Goal: Obtain resource: Download file/media

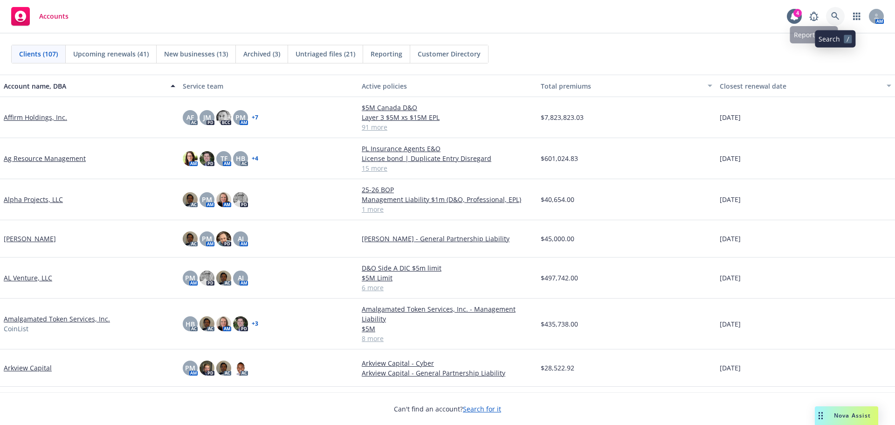
click at [834, 16] on icon at bounding box center [836, 16] width 8 height 8
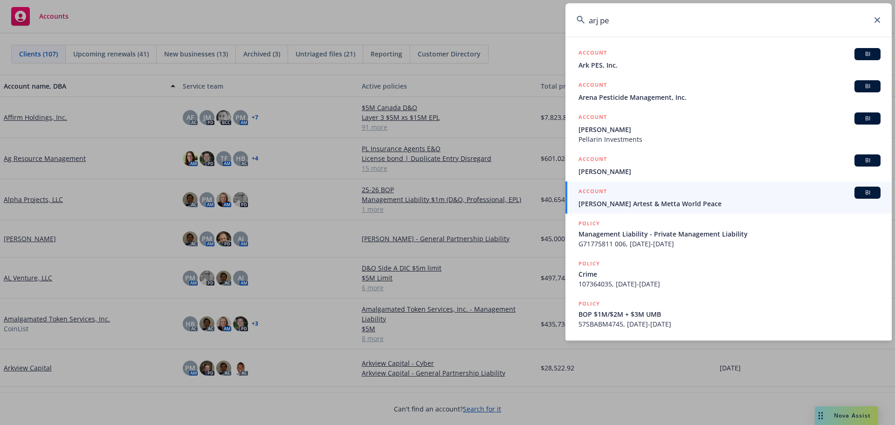
click at [596, 18] on input "arj pe" at bounding box center [729, 20] width 326 height 34
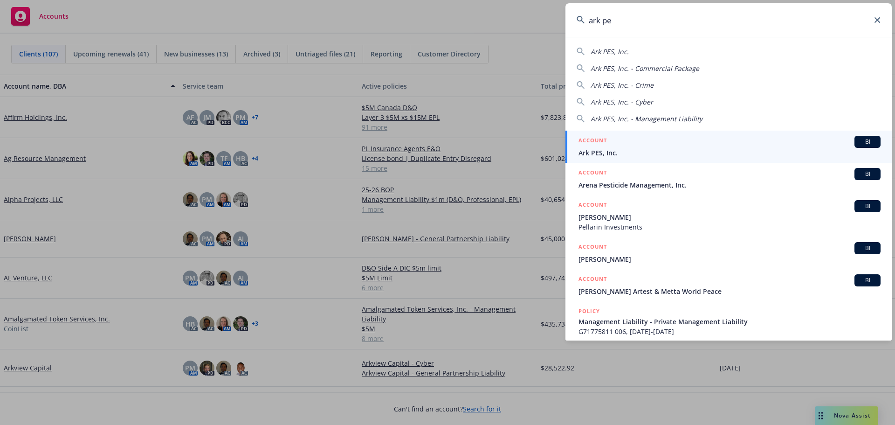
type input "ark pe"
click at [605, 148] on span "Ark PES, Inc." at bounding box center [730, 153] width 302 height 10
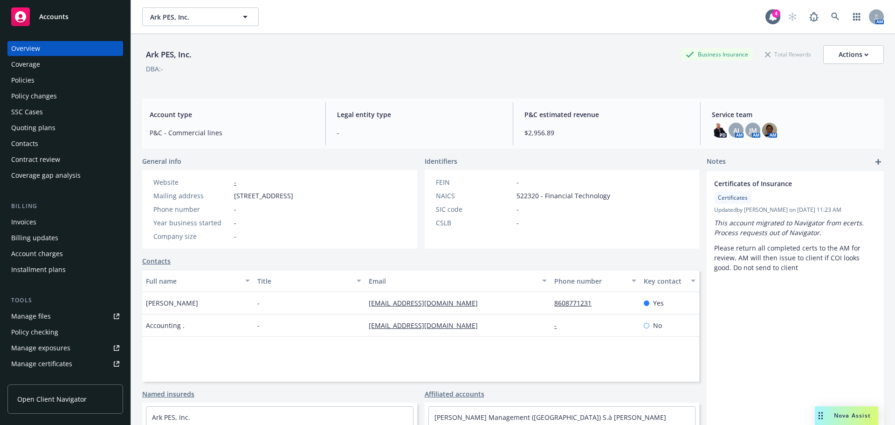
click at [21, 78] on div "Policies" at bounding box center [22, 80] width 23 height 15
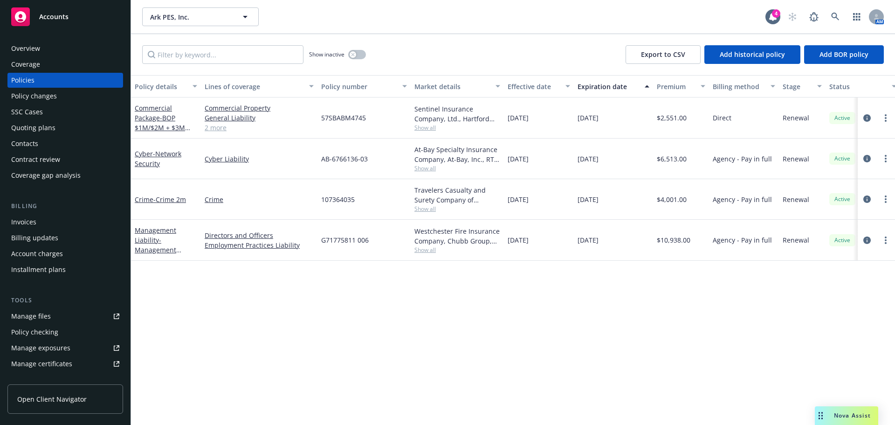
click at [21, 48] on div "Overview" at bounding box center [25, 48] width 29 height 15
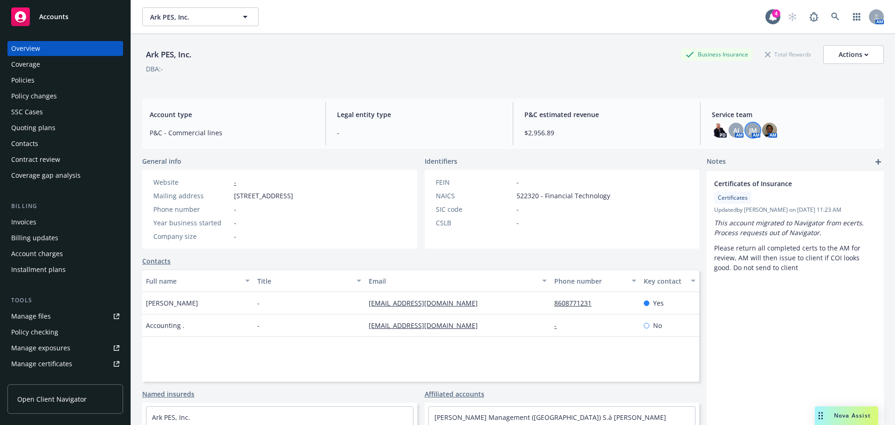
click at [751, 135] on span "JM" at bounding box center [753, 130] width 8 height 10
drag, startPoint x: 751, startPoint y: 135, endPoint x: 627, endPoint y: 70, distance: 140.2
click at [627, 70] on div "DBA: -" at bounding box center [513, 69] width 742 height 10
click at [21, 81] on div "Policies" at bounding box center [22, 80] width 23 height 15
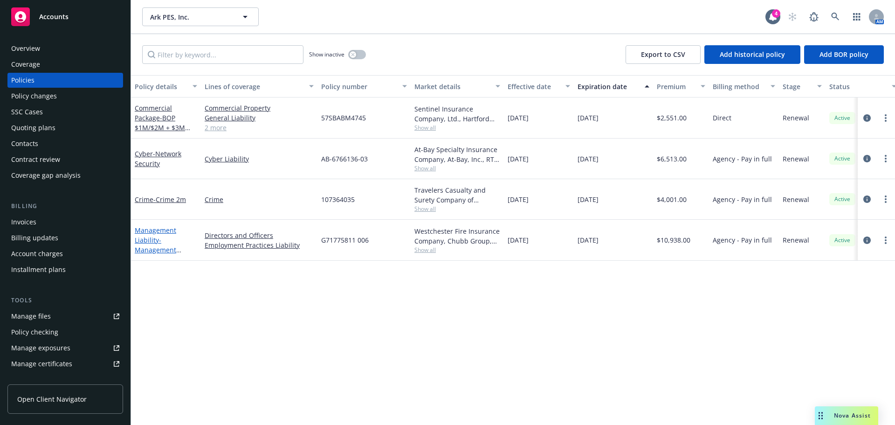
click at [157, 247] on span "- Management Liability - Private Management Liability" at bounding box center [161, 260] width 52 height 48
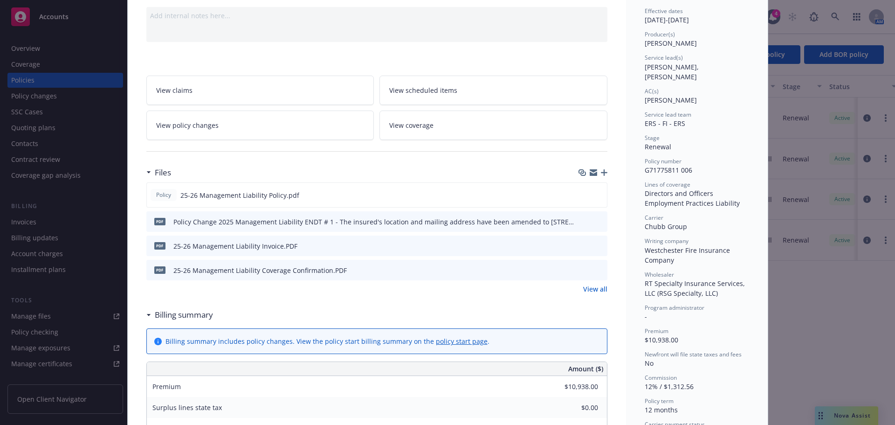
scroll to position [93, 0]
click at [579, 196] on icon "download file" at bounding box center [582, 193] width 7 height 7
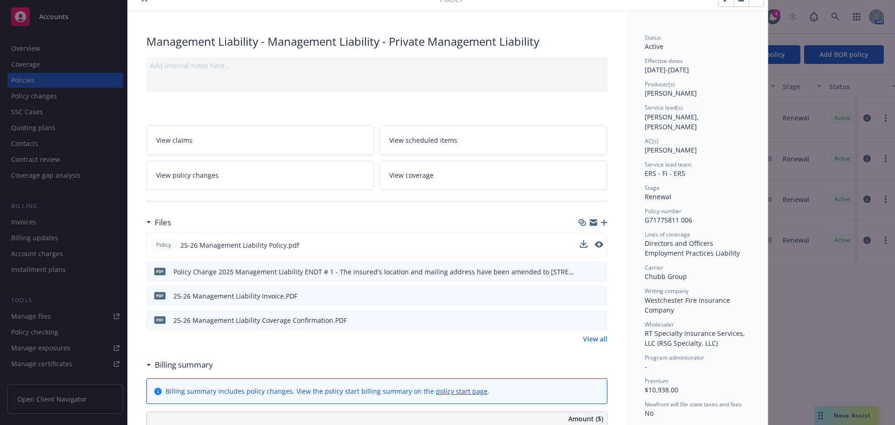
scroll to position [0, 0]
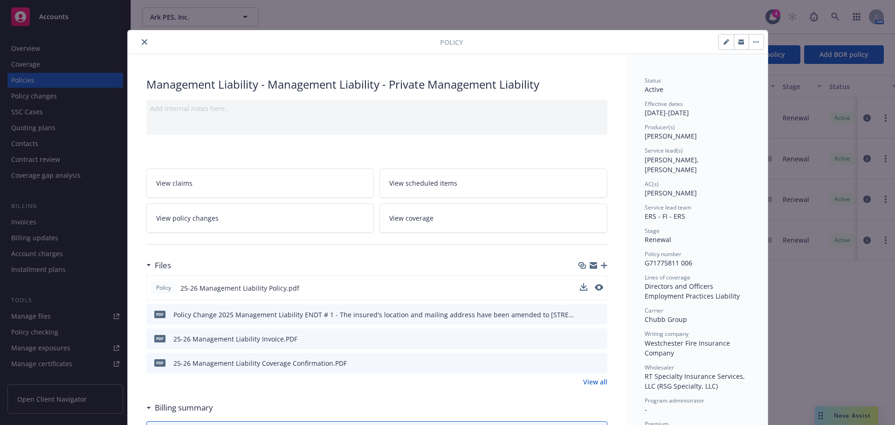
click at [142, 43] on icon "close" at bounding box center [145, 42] width 6 height 6
